Goal: Find specific page/section: Find specific page/section

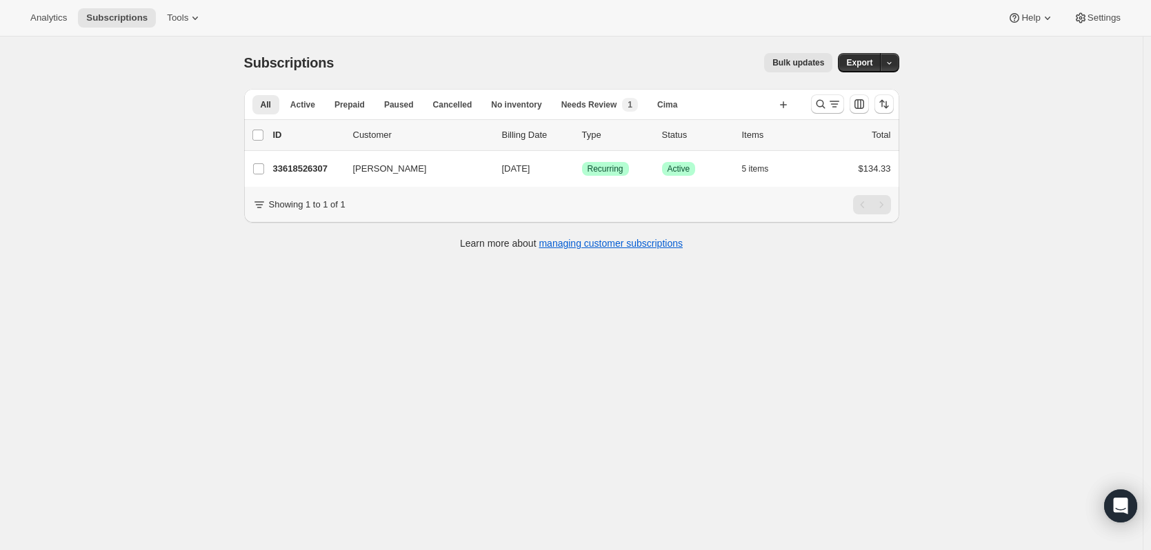
drag, startPoint x: 825, startPoint y: 105, endPoint x: 771, endPoint y: 130, distance: 59.9
click at [825, 105] on icon "Search and filter results" at bounding box center [821, 104] width 14 height 14
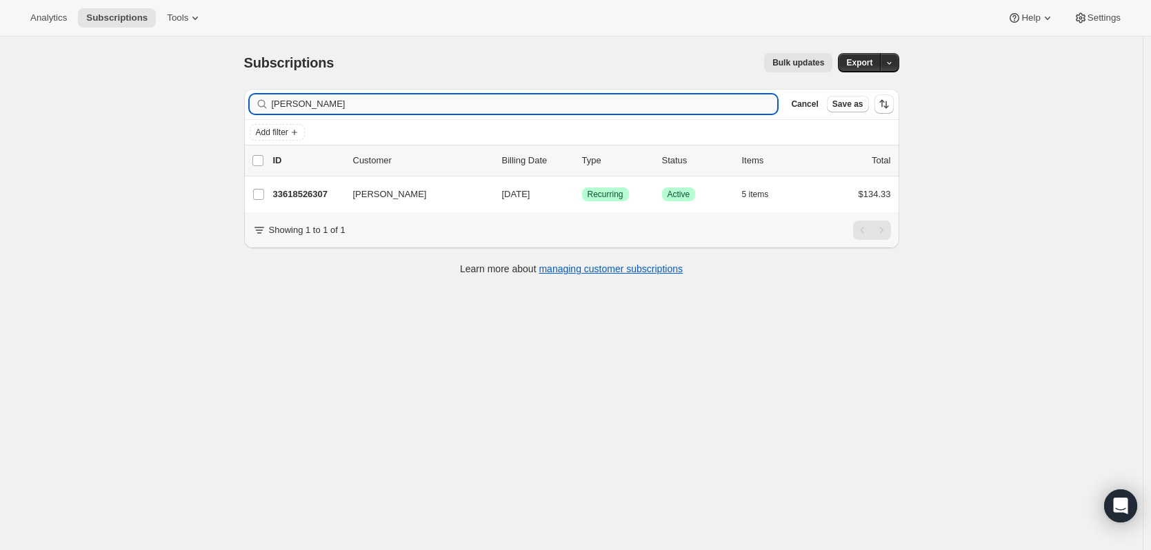
click at [412, 103] on input "[PERSON_NAME]" at bounding box center [525, 104] width 506 height 19
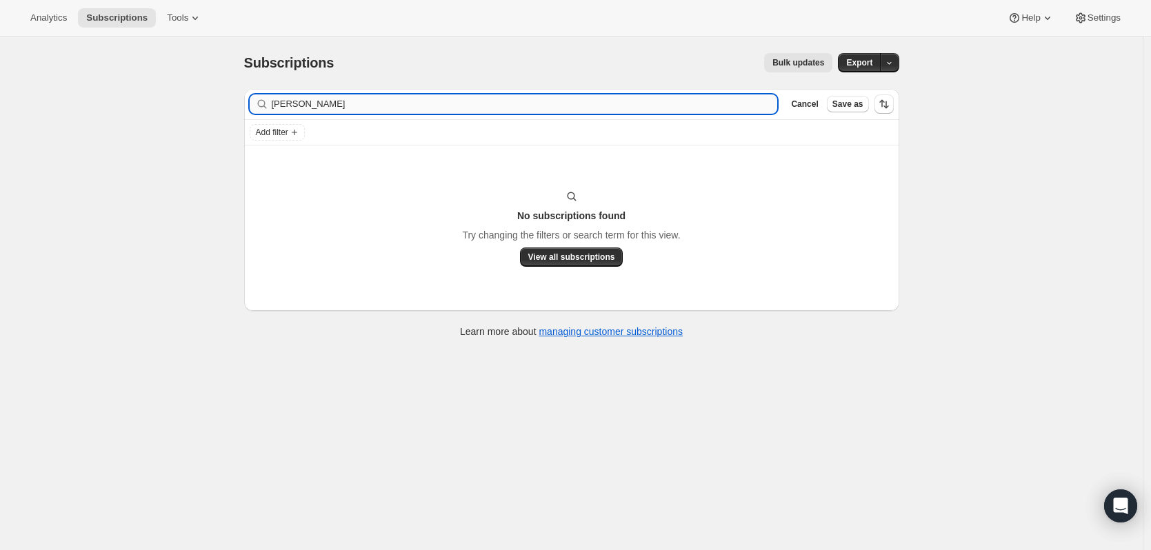
click at [413, 106] on input "[PERSON_NAME]" at bounding box center [525, 104] width 506 height 19
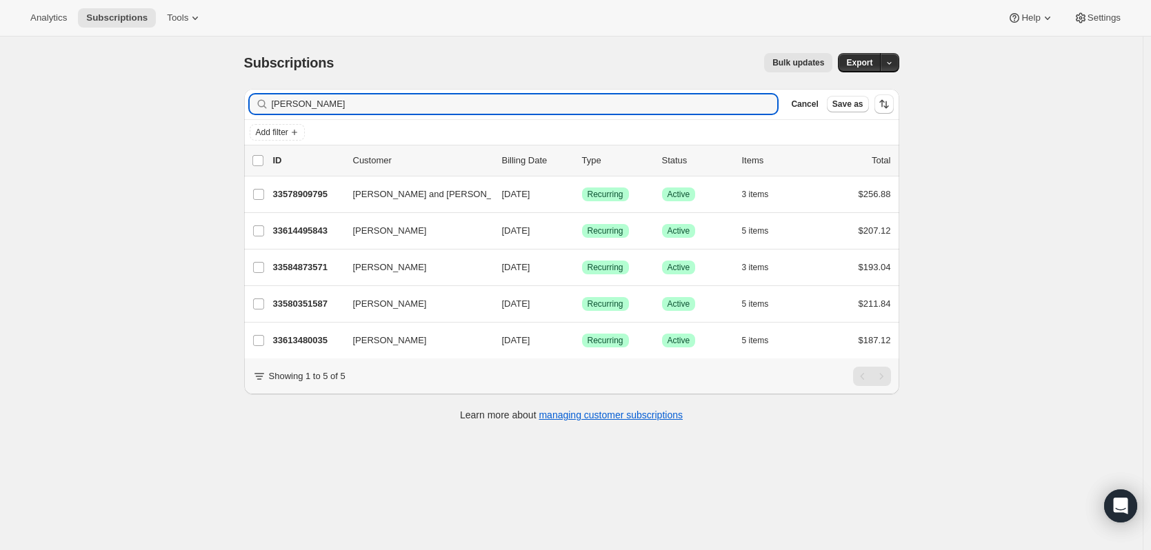
type input "[PERSON_NAME]"
